Goal: Browse casually: Explore the website without a specific task or goal

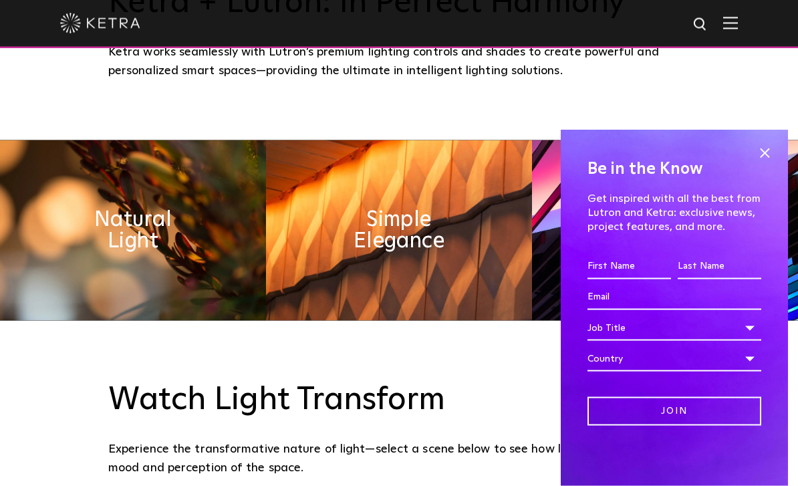
scroll to position [563, 0]
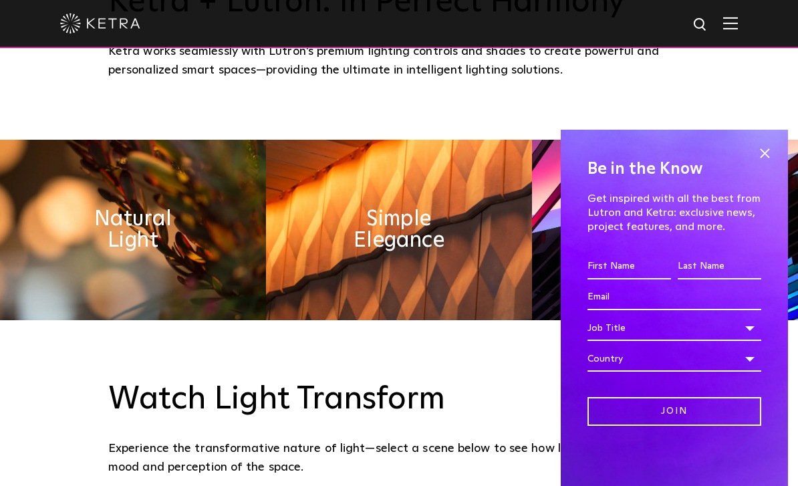
click at [773, 163] on span at bounding box center [764, 153] width 20 height 20
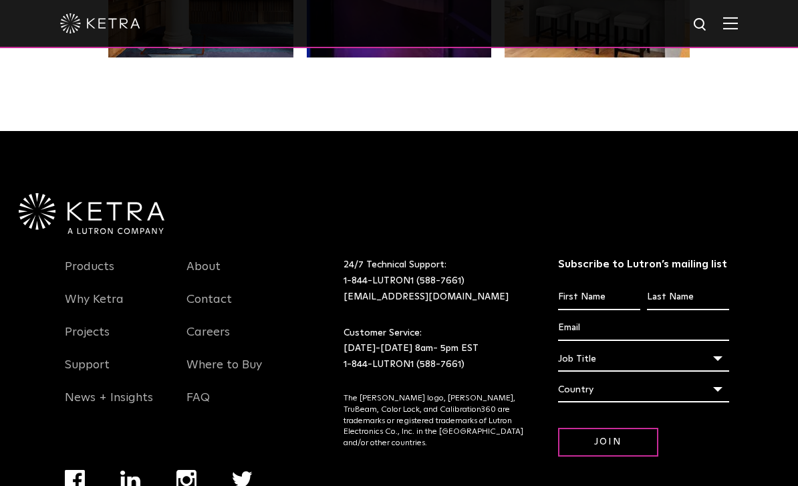
scroll to position [2558, 0]
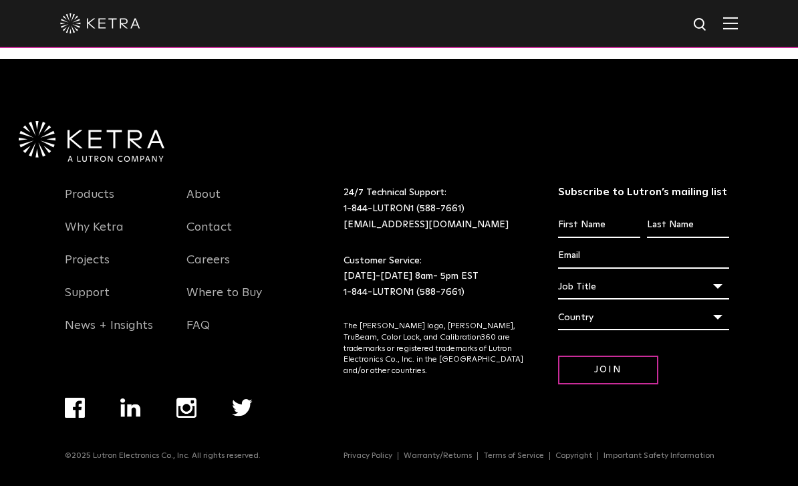
click at [788, 211] on div "Products Why [PERSON_NAME] Projects Support News + Insights About Contact Caree…" at bounding box center [399, 273] width 798 height 428
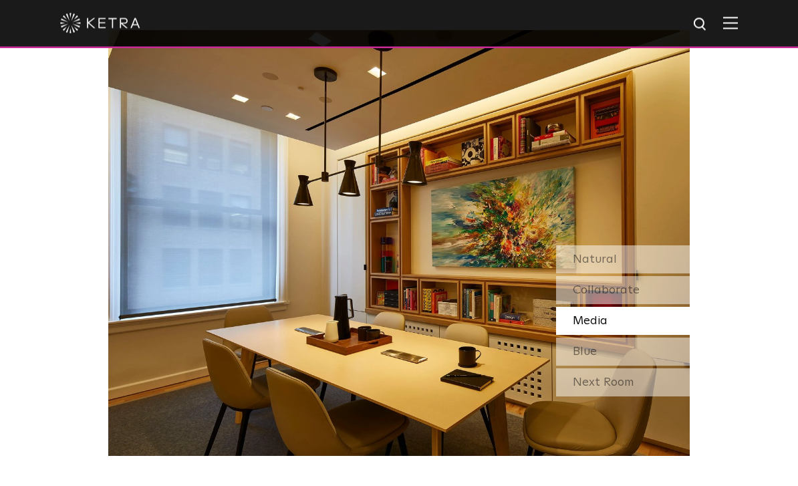
scroll to position [1039, 0]
click at [647, 273] on div "Natural" at bounding box center [623, 259] width 134 height 28
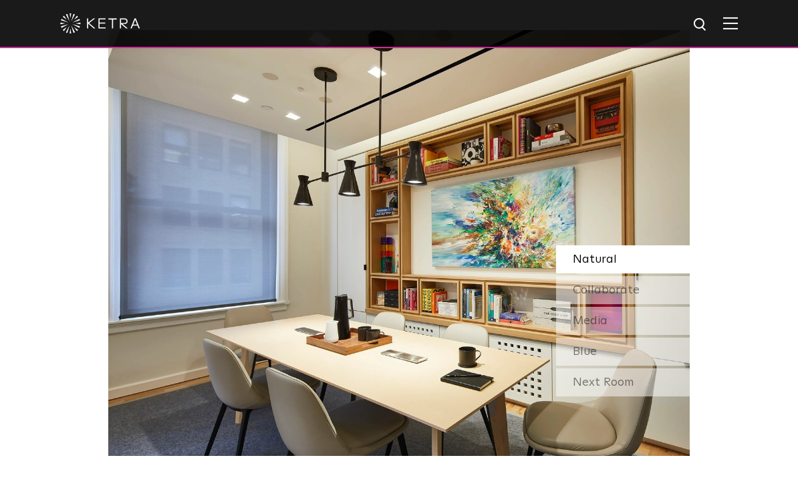
click at [644, 304] on div "Collaborate" at bounding box center [623, 290] width 134 height 28
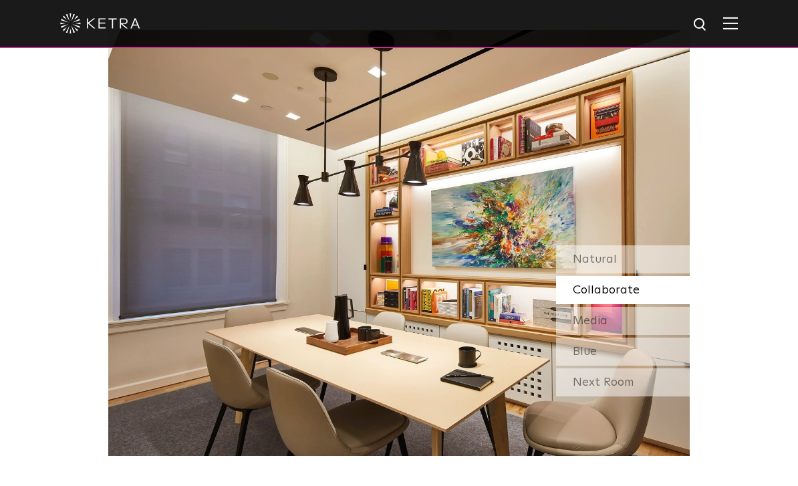
click at [633, 335] on div "Media" at bounding box center [623, 321] width 134 height 28
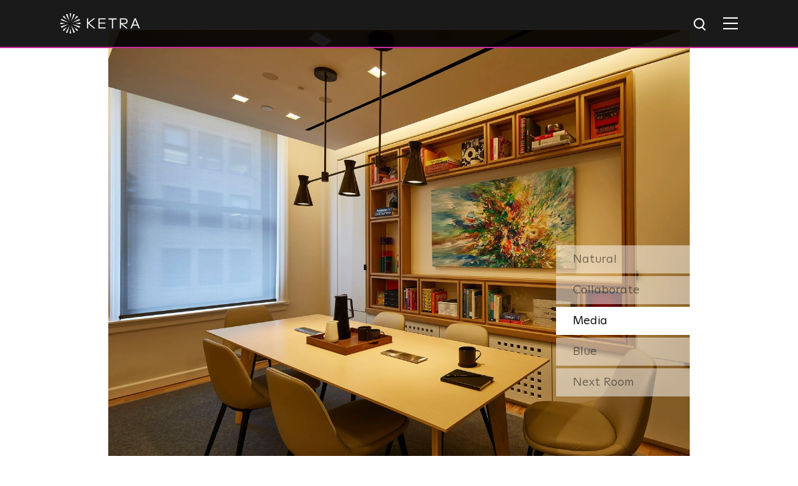
click at [655, 365] on div "Blue" at bounding box center [623, 351] width 134 height 28
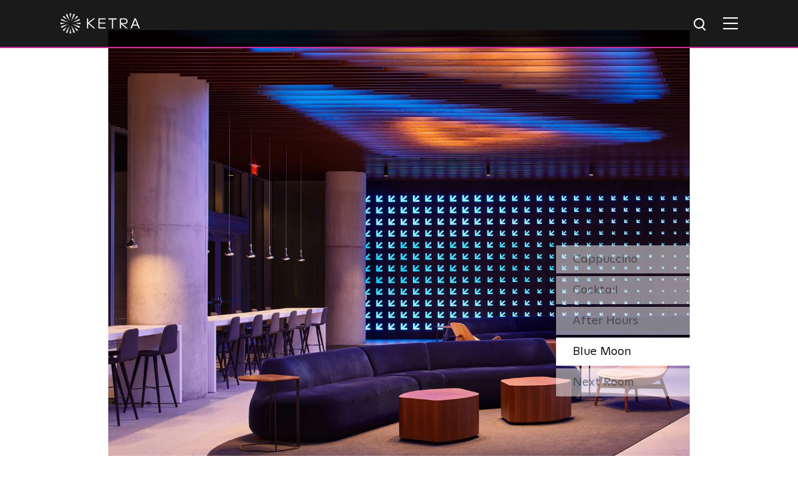
click at [656, 396] on div "Next Room" at bounding box center [623, 382] width 134 height 28
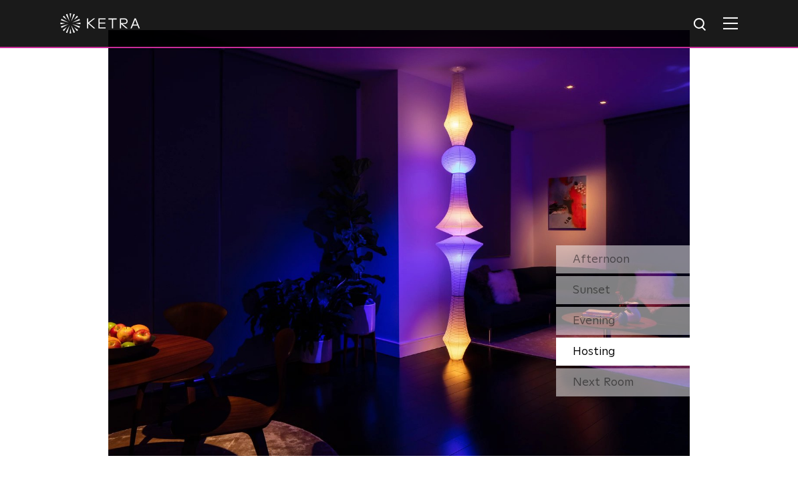
click at [656, 396] on div "Next Room" at bounding box center [623, 382] width 134 height 28
click at [658, 273] on div "Afternoon" at bounding box center [623, 259] width 134 height 28
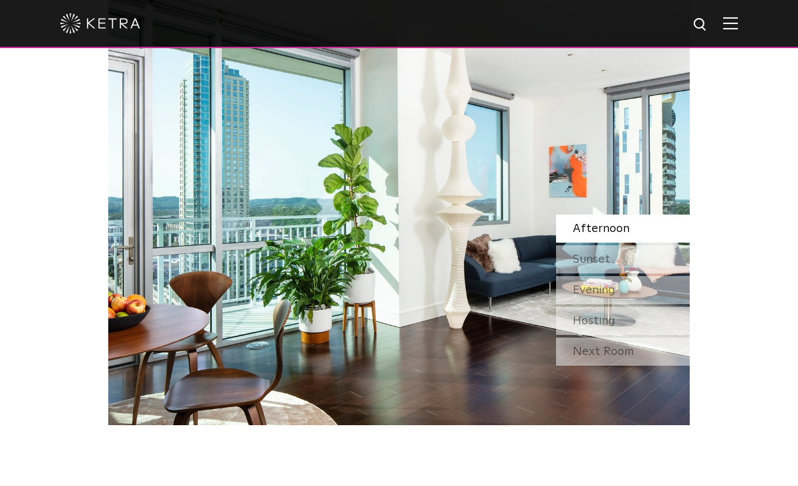
scroll to position [1069, 0]
click at [647, 274] on div "Sunset" at bounding box center [623, 260] width 134 height 28
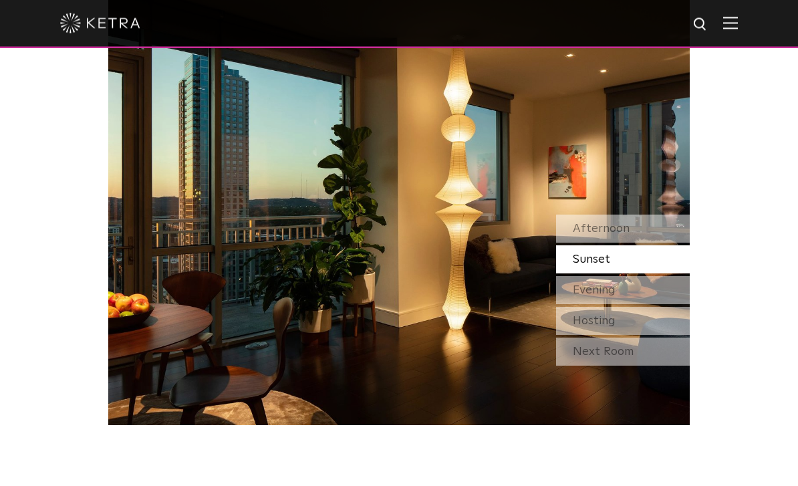
click at [641, 305] on div "Evening" at bounding box center [623, 291] width 134 height 28
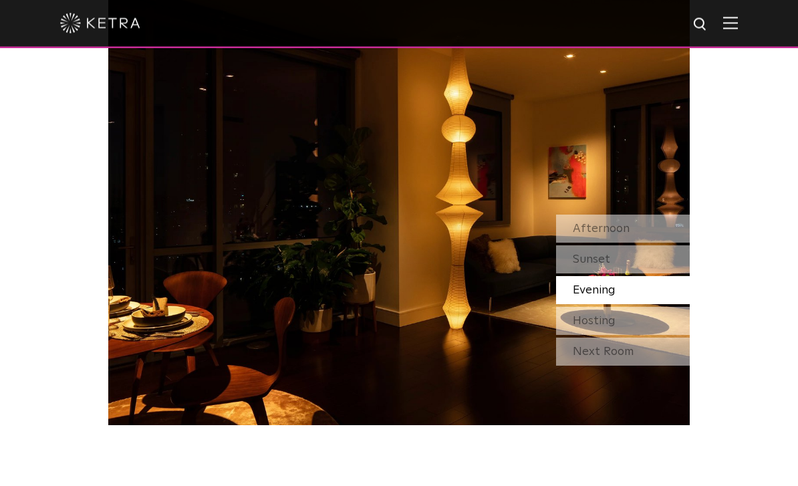
click at [661, 335] on div "Hosting" at bounding box center [623, 321] width 134 height 28
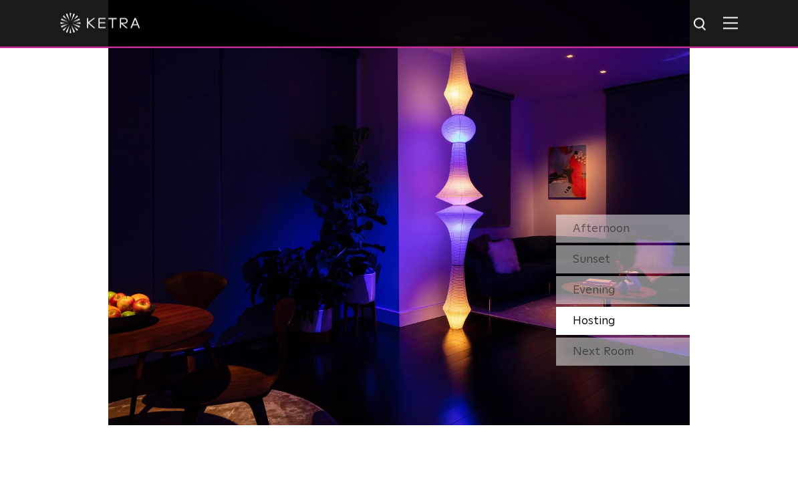
scroll to position [1070, 0]
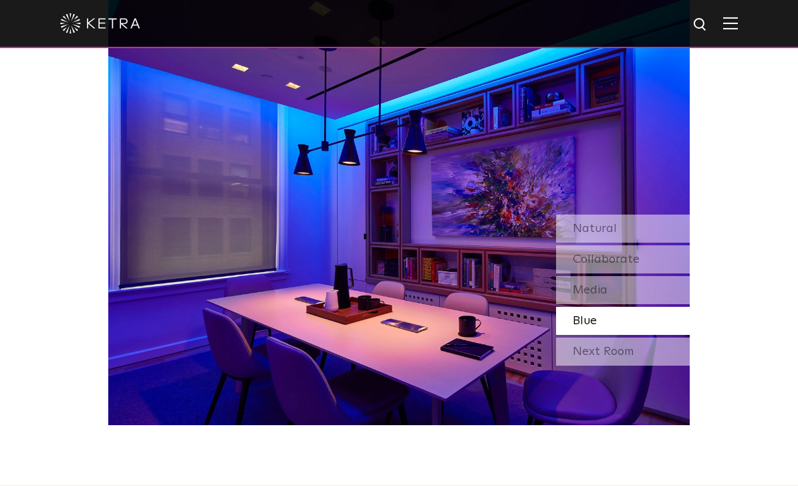
click at [659, 365] on div "Next Room" at bounding box center [623, 351] width 134 height 28
click at [621, 243] on div "Natural" at bounding box center [623, 228] width 134 height 28
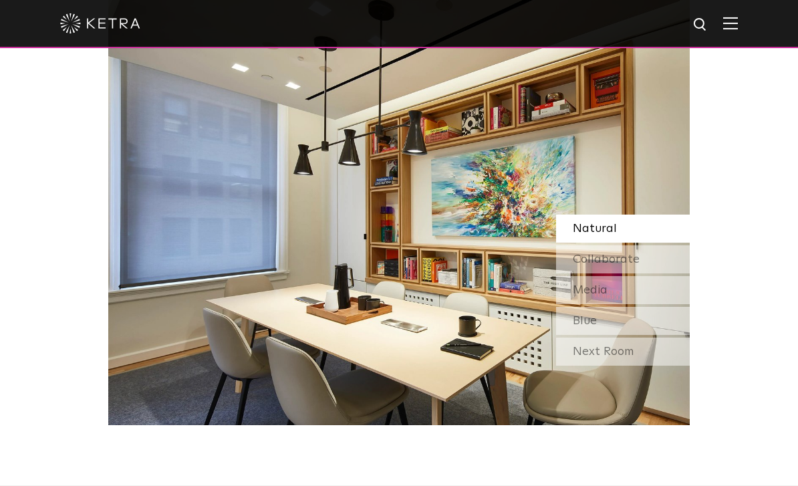
click at [649, 273] on div "Collaborate" at bounding box center [623, 259] width 134 height 28
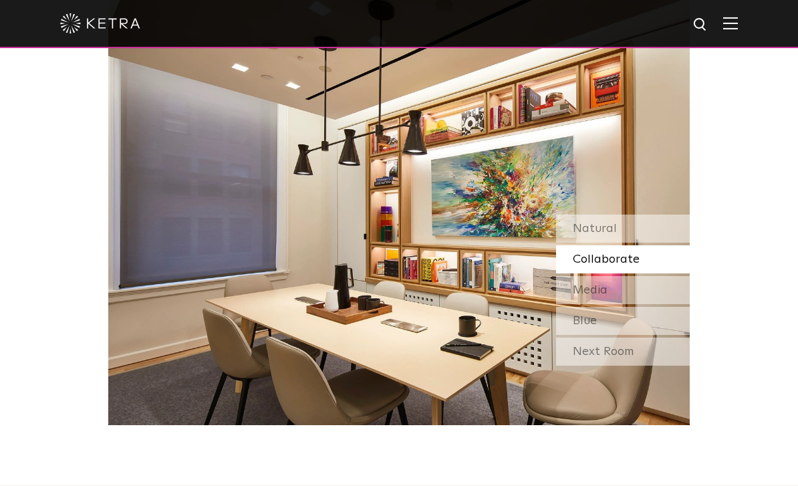
click at [647, 304] on div "Media" at bounding box center [623, 290] width 134 height 28
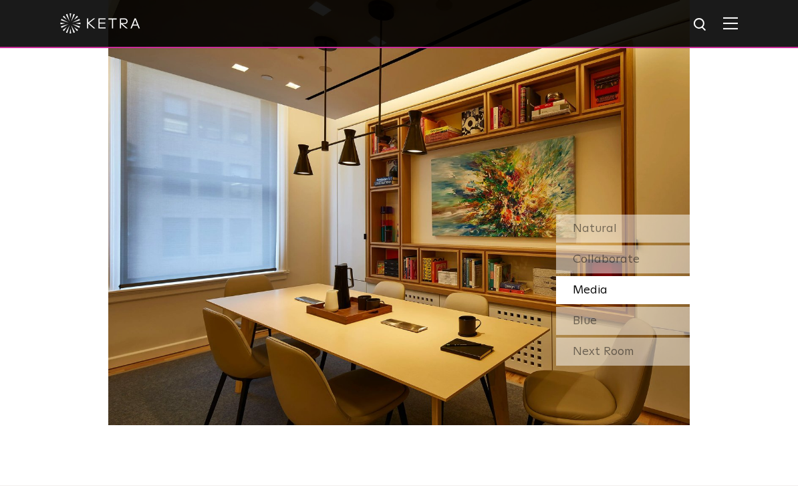
click at [646, 335] on div "Blue" at bounding box center [623, 321] width 134 height 28
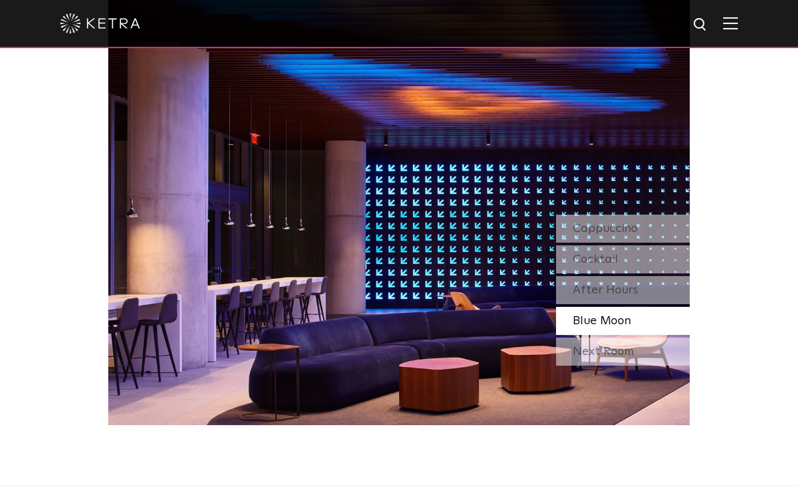
click at [661, 365] on div "Next Room" at bounding box center [623, 351] width 134 height 28
click at [643, 243] on div "Cappuccino" at bounding box center [623, 228] width 134 height 28
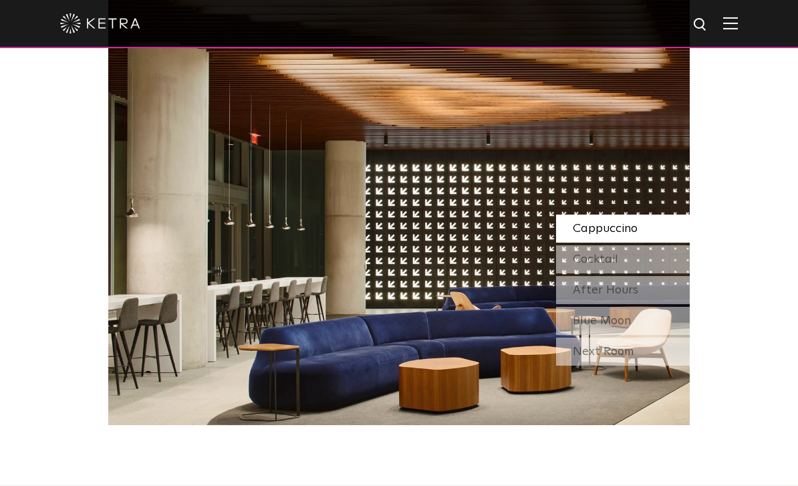
click at [644, 273] on div "Cocktail" at bounding box center [623, 259] width 134 height 28
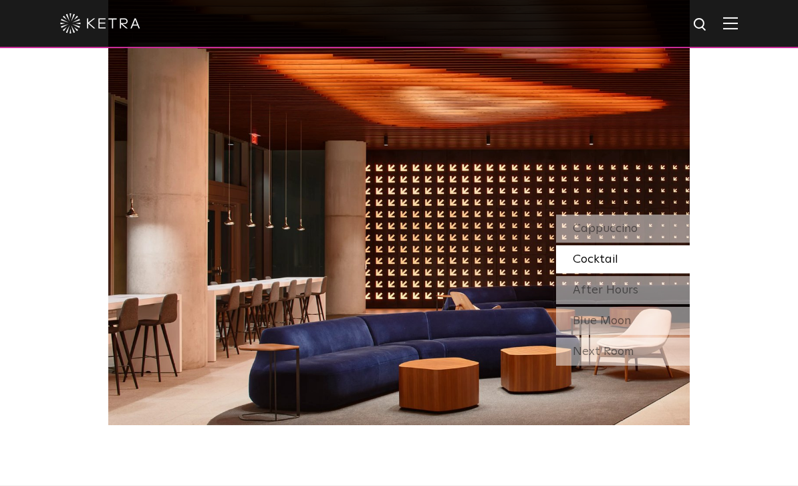
click at [649, 304] on div "After Hours" at bounding box center [623, 290] width 134 height 28
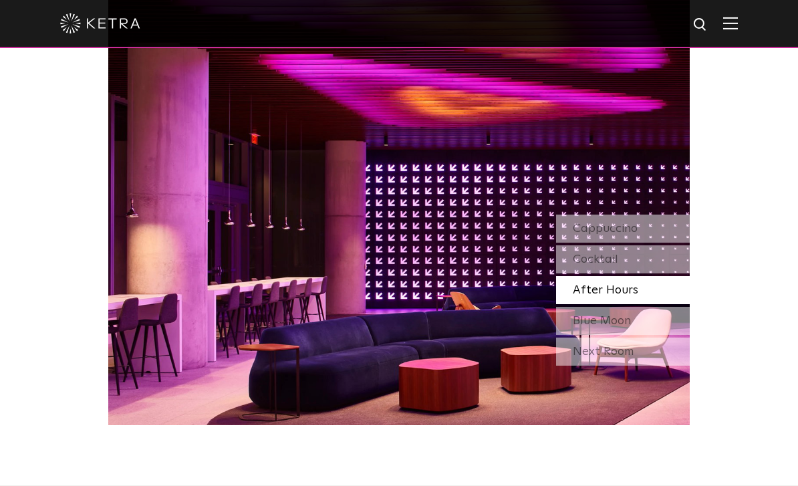
click at [650, 335] on div "Blue Moon" at bounding box center [623, 321] width 134 height 28
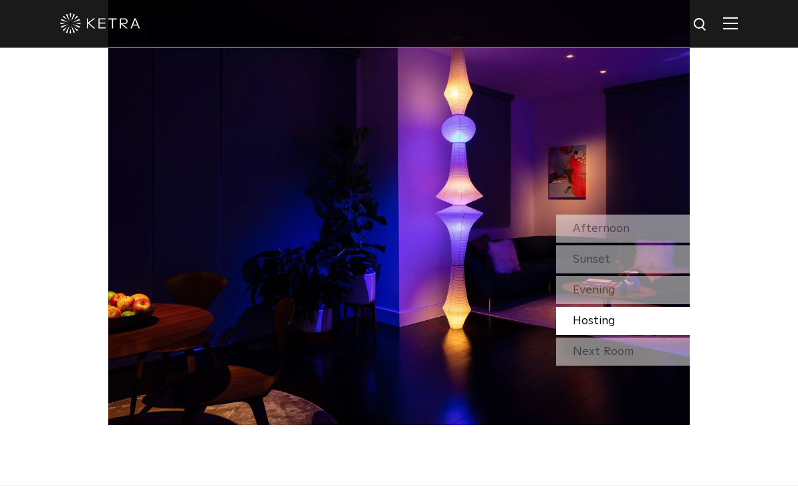
click at [635, 243] on div "Afternoon" at bounding box center [623, 228] width 134 height 28
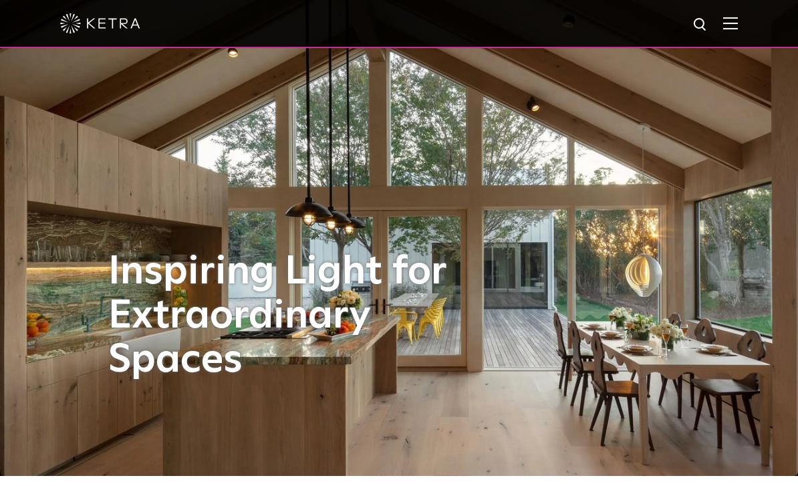
scroll to position [0, 0]
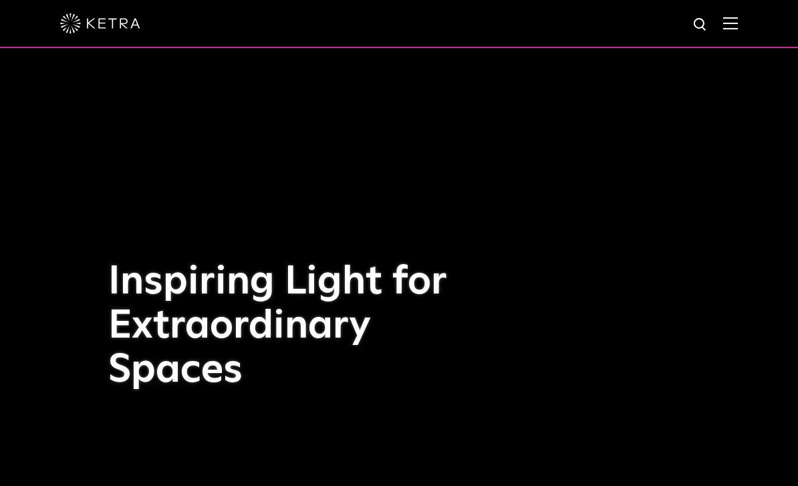
click at [718, 43] on div at bounding box center [399, 23] width 678 height 47
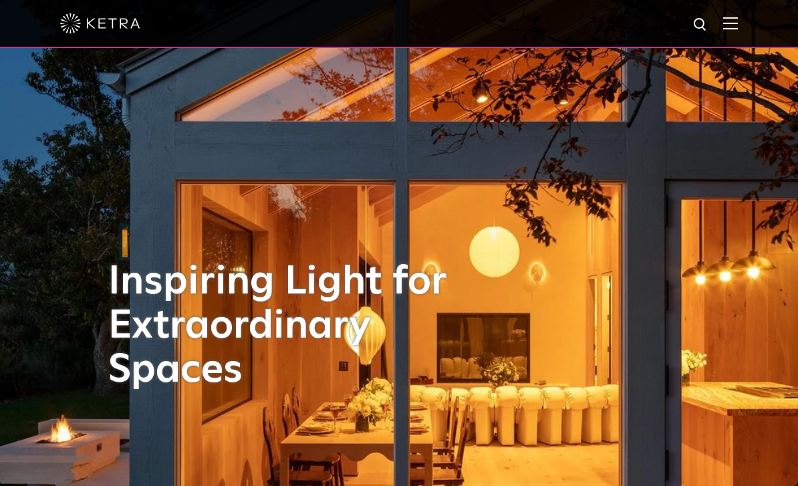
click at [731, 19] on img at bounding box center [730, 23] width 15 height 13
